Goal: Information Seeking & Learning: Learn about a topic

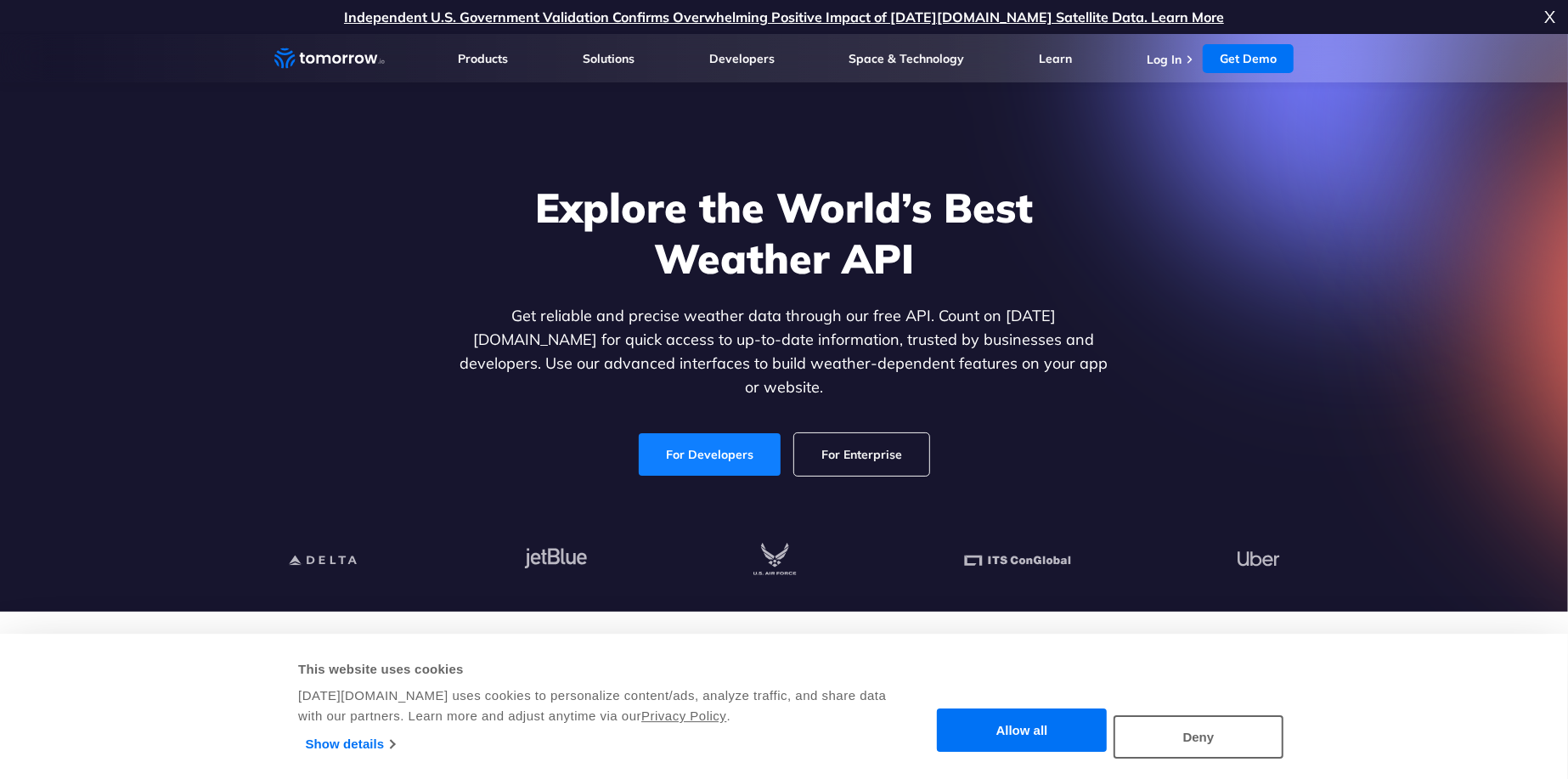
click at [725, 446] on link "For Developers" at bounding box center [710, 454] width 142 height 43
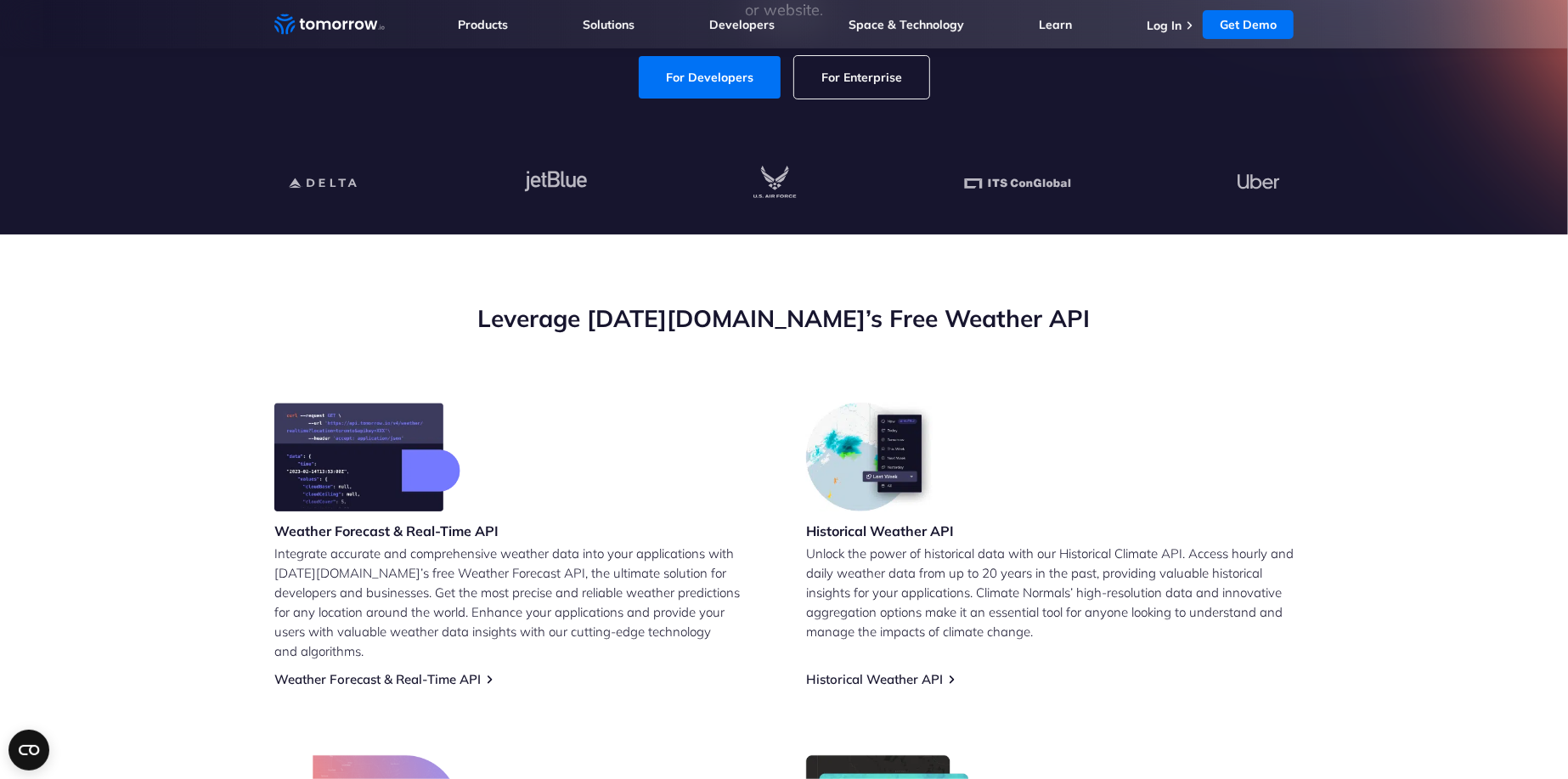
scroll to position [661, 0]
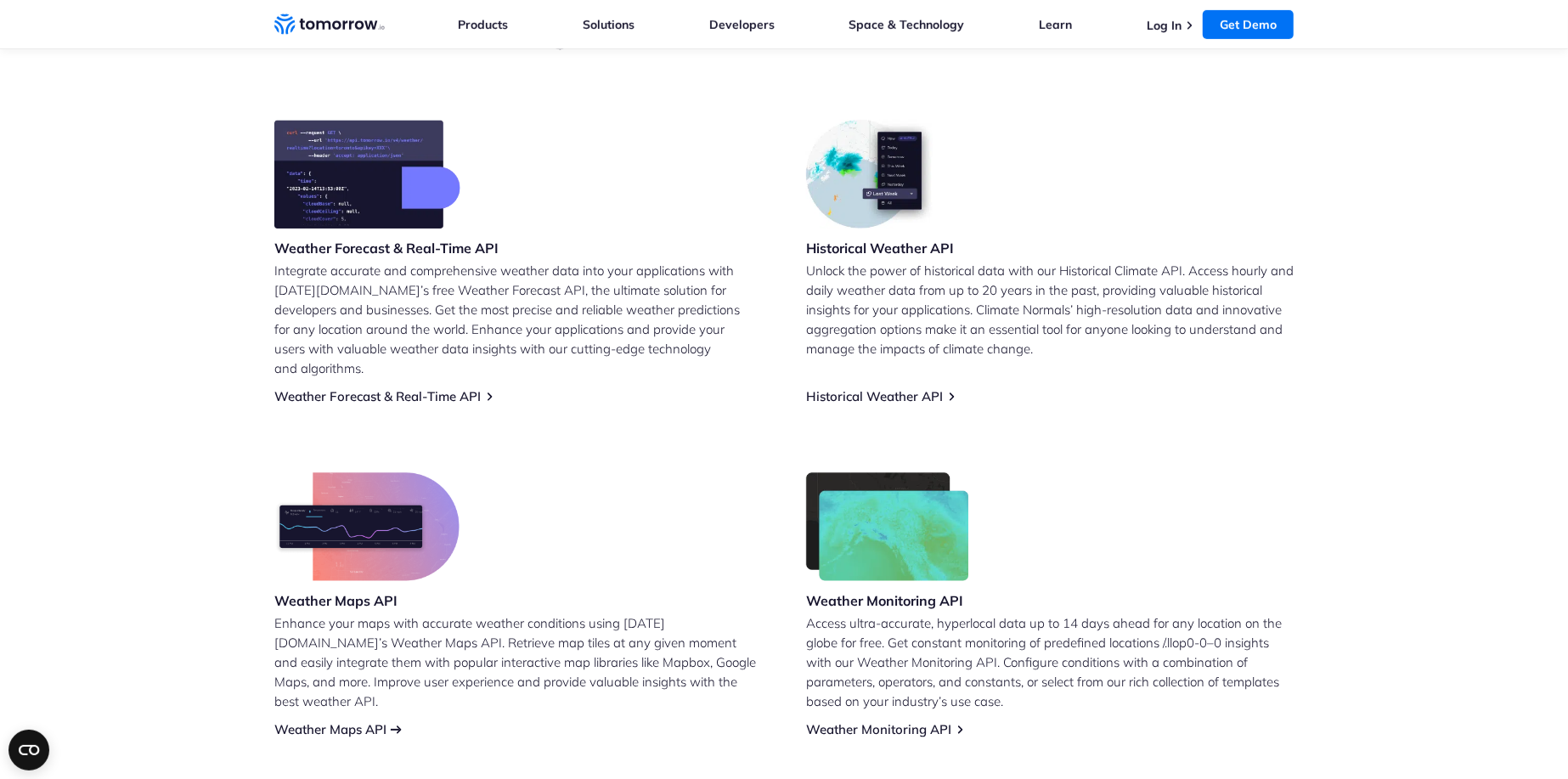
click at [317, 721] on link "Weather Maps API" at bounding box center [330, 729] width 112 height 16
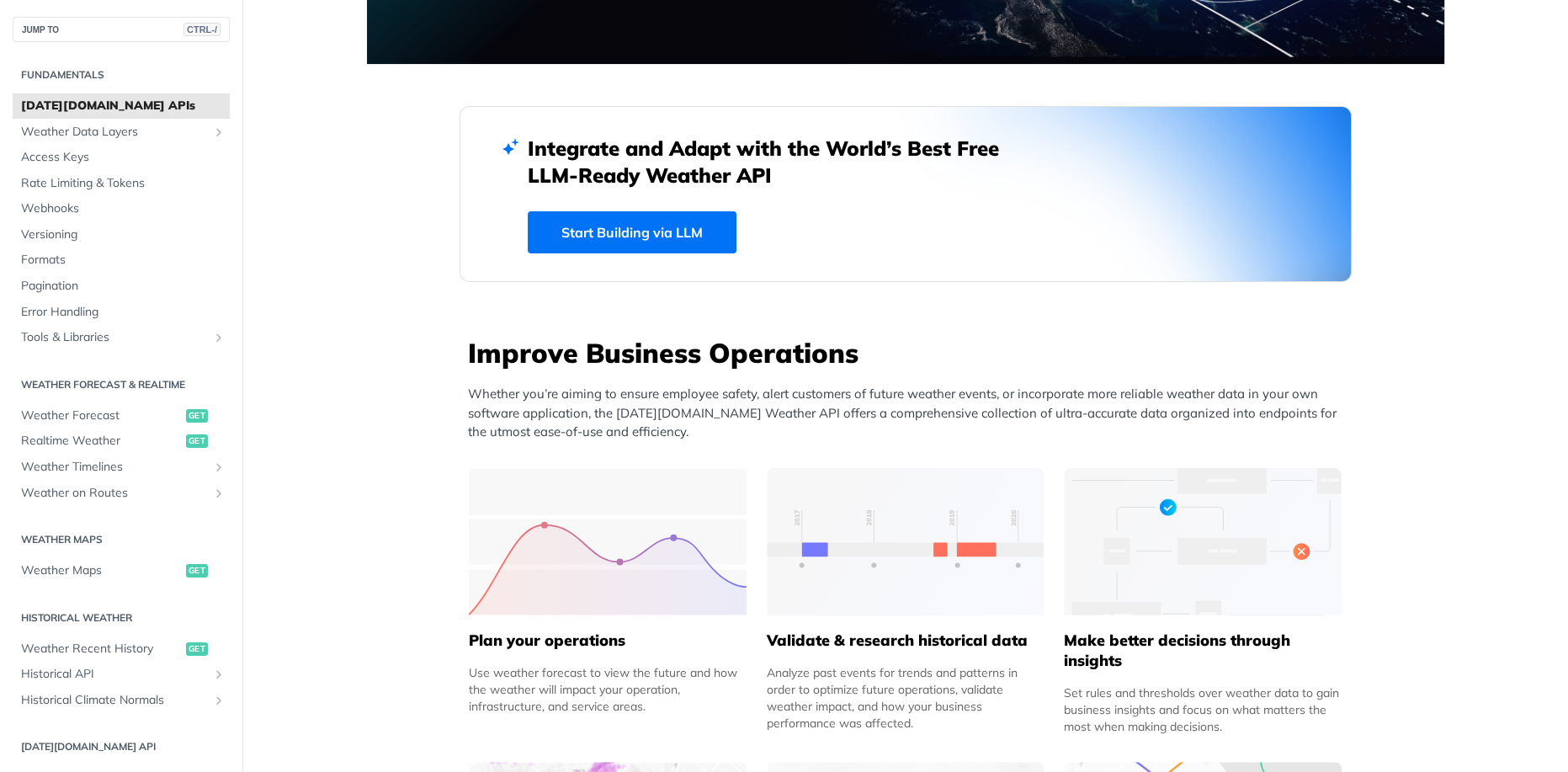
scroll to position [562, 0]
